Goal: Communication & Community: Answer question/provide support

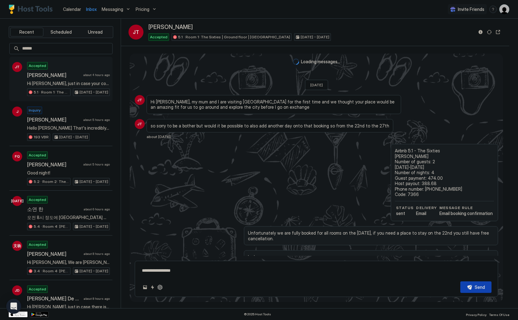
scroll to position [725, 0]
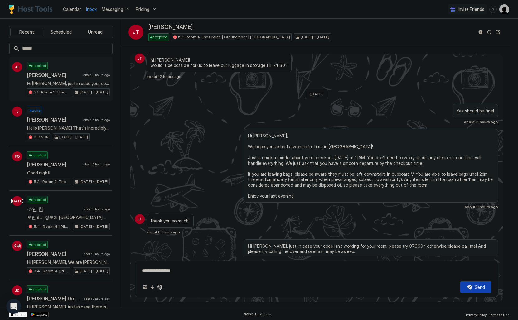
click at [195, 104] on div "Yes should be fine! about 11 hours ago" at bounding box center [316, 114] width 363 height 20
type textarea "*"
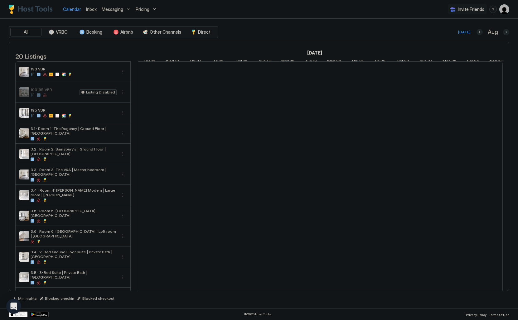
scroll to position [0, 346]
click at [90, 9] on span "Inbox" at bounding box center [91, 9] width 11 height 5
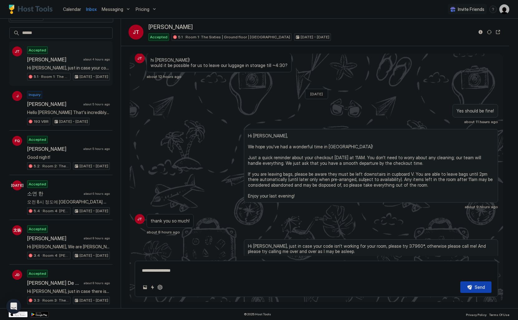
scroll to position [17, 0]
click at [84, 99] on div "Inquiry James about 5 hours ago Hello Pierre That's incredibly helpful and appr…" at bounding box center [68, 107] width 83 height 34
type textarea "*"
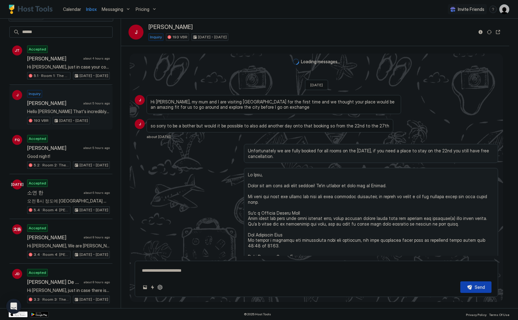
type textarea "*"
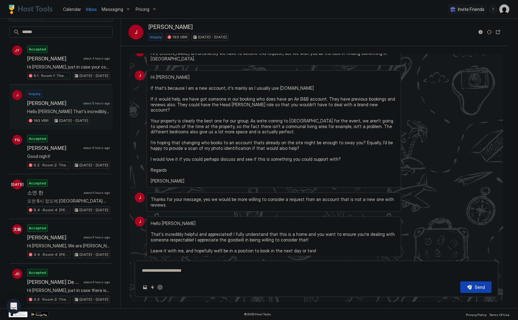
click at [140, 101] on div "J Hi Pierre If that's because I am a new account, it's mainly as I usually use …" at bounding box center [316, 128] width 363 height 117
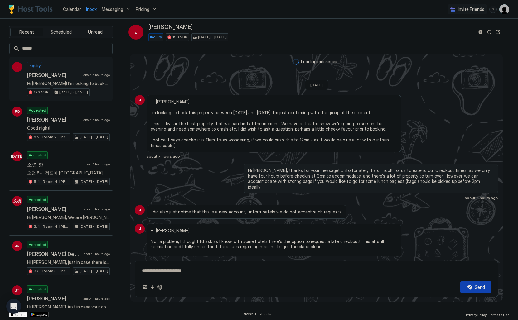
scroll to position [235, 0]
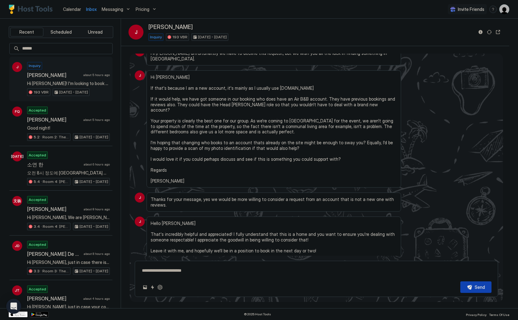
type textarea "*"
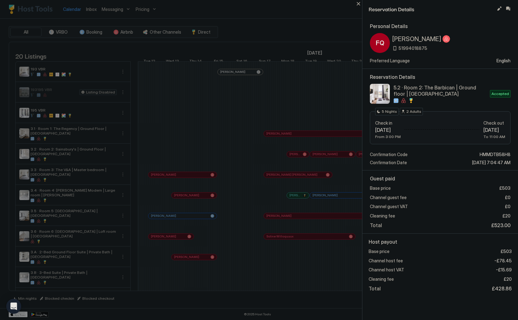
scroll to position [0, 245]
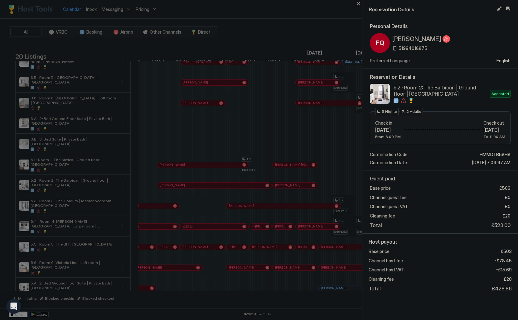
click at [262, 17] on div at bounding box center [259, 160] width 518 height 320
click at [361, 2] on button "Close" at bounding box center [357, 3] width 7 height 7
